Goal: Task Accomplishment & Management: Complete application form

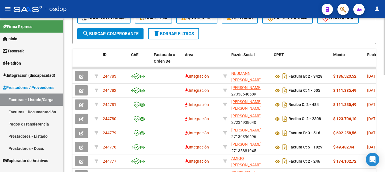
scroll to position [113, 0]
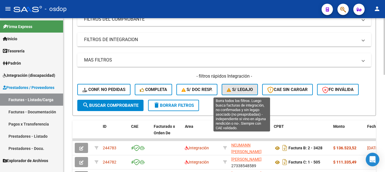
click at [240, 92] on span "S/ legajo" at bounding box center [240, 89] width 26 height 5
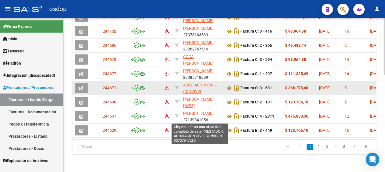
scroll to position [263, 0]
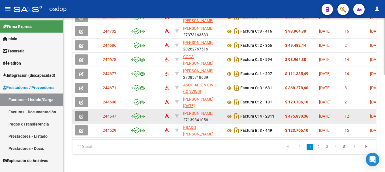
click at [82, 114] on icon "button" at bounding box center [81, 116] width 4 height 4
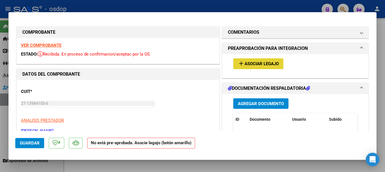
click at [256, 61] on span "Asociar Legajo" at bounding box center [261, 63] width 34 height 5
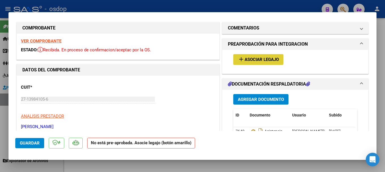
scroll to position [0, 0]
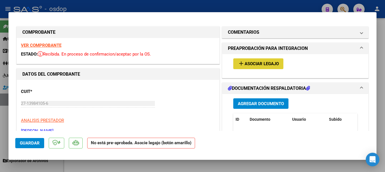
type input "$ 0,00"
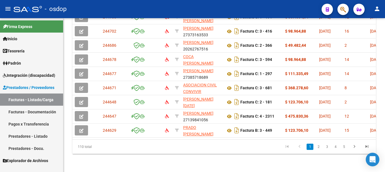
scroll to position [263, 0]
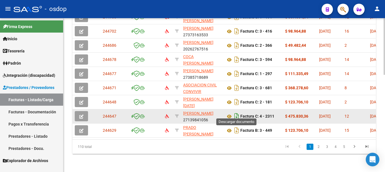
click at [237, 112] on icon "Descargar documento" at bounding box center [236, 115] width 7 height 9
click at [84, 111] on button "button" at bounding box center [81, 116] width 13 height 10
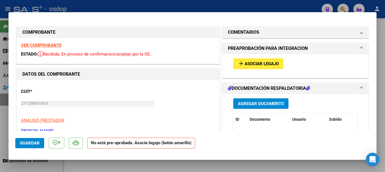
click at [252, 65] on span "Asociar Legajo" at bounding box center [261, 63] width 34 height 5
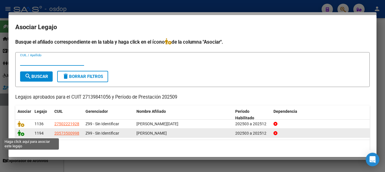
click at [19, 132] on icon at bounding box center [21, 133] width 7 height 6
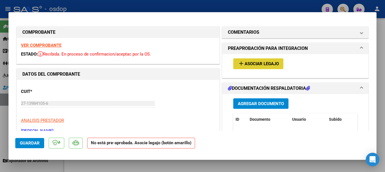
type input "$ 0,00"
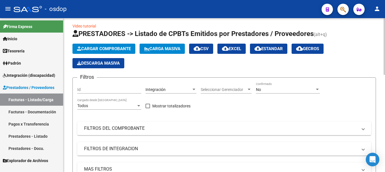
scroll to position [0, 0]
